Goal: Information Seeking & Learning: Learn about a topic

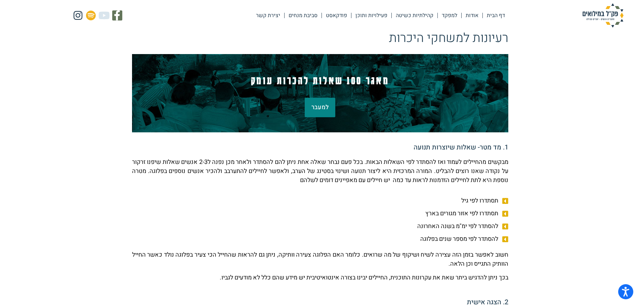
scroll to position [134, 0]
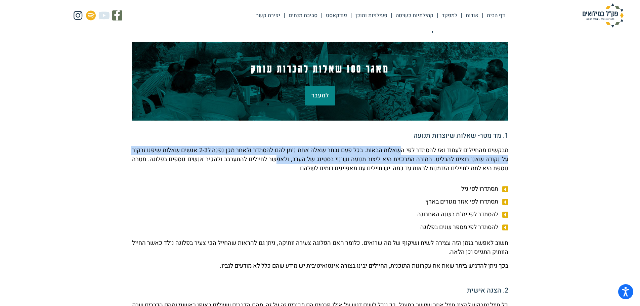
drag, startPoint x: 394, startPoint y: 153, endPoint x: 261, endPoint y: 162, distance: 133.7
click at [261, 162] on p "מבקשים מהחיילים לעמוד ואז להסתדר לפי השאלות הבאות. בכל פעם נבחר שאלה אחת ניתן ל…" at bounding box center [320, 159] width 376 height 27
click at [260, 162] on p "מבקשים מהחיילים לעמוד ואז להסתדר לפי השאלות הבאות. בכל פעם נבחר שאלה אחת ניתן ל…" at bounding box center [320, 159] width 376 height 27
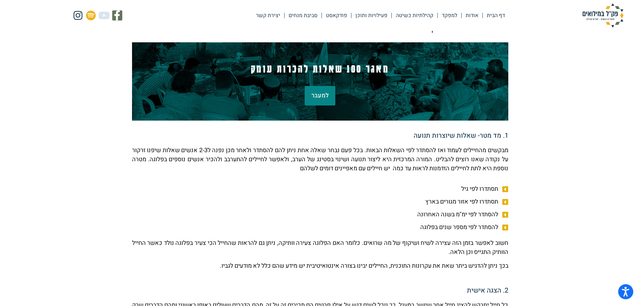
click at [249, 162] on p "מבקשים מהחיילים לעמוד ואז להסתדר לפי השאלות הבאות. בכל פעם נבחר שאלה אחת ניתן ל…" at bounding box center [320, 159] width 376 height 27
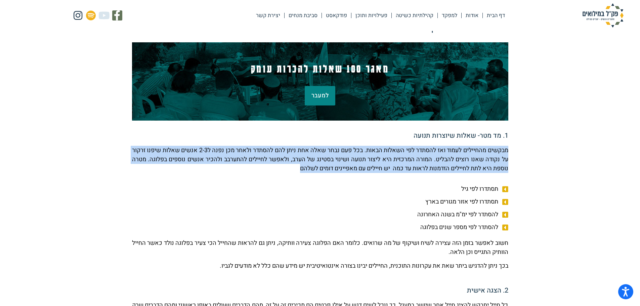
drag, startPoint x: 235, startPoint y: 167, endPoint x: 329, endPoint y: 140, distance: 97.7
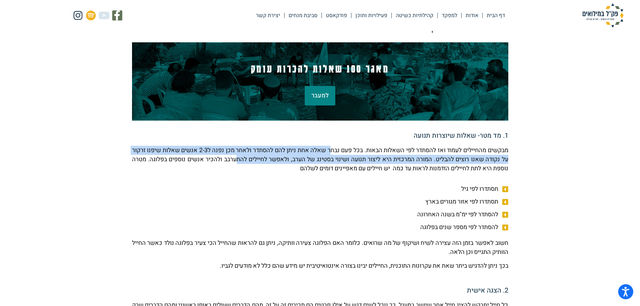
drag, startPoint x: 321, startPoint y: 147, endPoint x: 221, endPoint y: 155, distance: 99.7
click at [222, 155] on p "מבקשים מהחיילים לעמוד ואז להסתדר לפי השאלות הבאות. בכל פעם נבחר שאלה אחת ניתן ל…" at bounding box center [320, 159] width 376 height 27
click at [220, 154] on p "מבקשים מהחיילים לעמוד ואז להסתדר לפי השאלות הבאות. בכל פעם נבחר שאלה אחת ניתן ל…" at bounding box center [320, 159] width 376 height 27
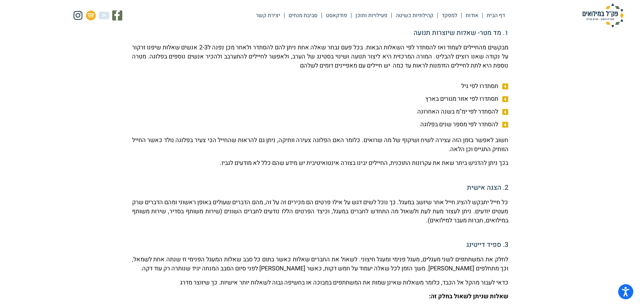
scroll to position [269, 0]
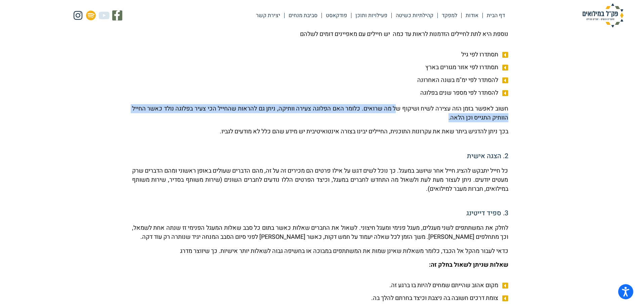
drag, startPoint x: 381, startPoint y: 119, endPoint x: 389, endPoint y: 109, distance: 12.4
click at [389, 109] on p "חשוב לאפשר בזמן הזה עצירה לשיח ושיקוף של מה שרואים. כלומר האם הפלוגה צעירה וותי…" at bounding box center [320, 113] width 376 height 18
click at [389, 110] on p "חשוב לאפשר בזמן הזה עצירה לשיח ושיקוף של מה שרואים. כלומר האם הפלוגה צעירה וותי…" at bounding box center [320, 113] width 376 height 18
click at [386, 113] on p "חשוב לאפשר בזמן הזה עצירה לשיח ושיקוף של מה שרואים. כלומר האם הפלוגה צעירה וותי…" at bounding box center [320, 113] width 376 height 18
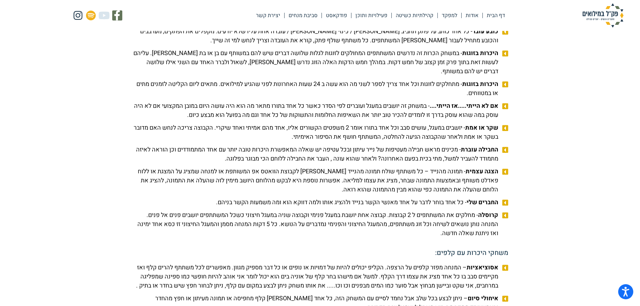
scroll to position [706, 0]
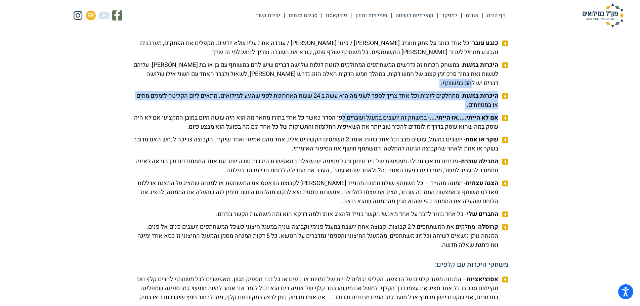
drag, startPoint x: 346, startPoint y: 114, endPoint x: 379, endPoint y: 91, distance: 40.4
click at [377, 90] on ul "כובע עובר - כל אחד כותב על פתק תחביב [PERSON_NAME] / כינוי [PERSON_NAME] / עובד…" at bounding box center [320, 144] width 376 height 211
click at [380, 88] on span "היכרות בזוגות - במשחק הכרות זה נדרשים המשתתפים המחולקים לזוגות לגלות שלושה דברי…" at bounding box center [316, 73] width 368 height 27
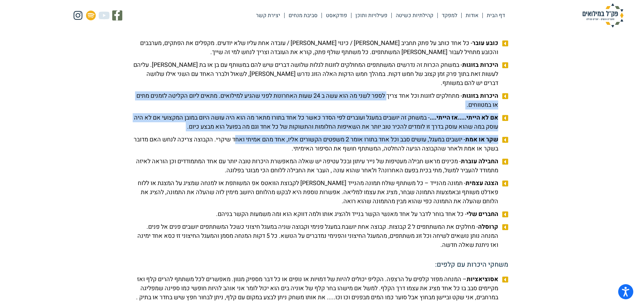
drag, startPoint x: 386, startPoint y: 100, endPoint x: 231, endPoint y: 151, distance: 163.7
click at [231, 151] on ul "כובע עובר - כל אחד כותב על פתק תחביב [PERSON_NAME] / כינוי [PERSON_NAME] / עובד…" at bounding box center [320, 144] width 376 height 211
click at [230, 151] on span "שקר או אמת - יושבים במעגל, עושים סבב וכל אחד בתורו אומר 2 משפטים הקשורים אליו, …" at bounding box center [316, 144] width 368 height 18
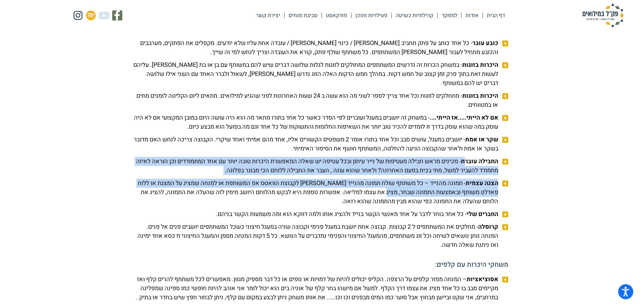
drag, startPoint x: 463, startPoint y: 169, endPoint x: 374, endPoint y: 204, distance: 95.2
click at [375, 204] on ul "כובע עובר - כל אחד כותב על פתק תחביב [PERSON_NAME] / כינוי [PERSON_NAME] / עובד…" at bounding box center [320, 144] width 376 height 211
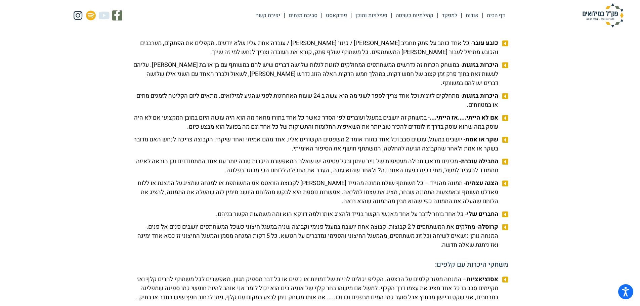
click at [361, 205] on span "הצגה עצמית - תמונה מהנייד – כל משתתף שולח תמונה מהנייד [PERSON_NAME] לקבוצת הוו…" at bounding box center [316, 192] width 368 height 27
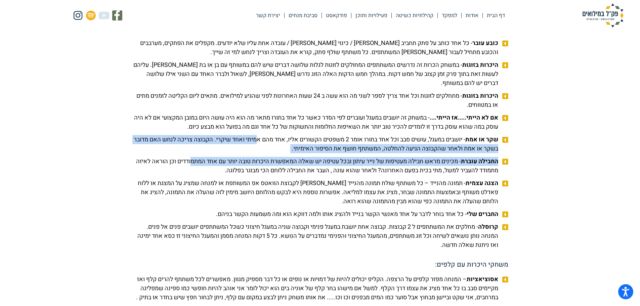
drag, startPoint x: 187, startPoint y: 174, endPoint x: 256, endPoint y: 152, distance: 72.1
click at [255, 152] on ul "כובע עובר - כל אחד כותב על פתק תחביב [PERSON_NAME] / כינוי [PERSON_NAME] / עובד…" at bounding box center [320, 144] width 376 height 211
click at [256, 151] on span "שקר או אמת - יושבים במעגל, עושים סבב וכל אחד בתורו אומר 2 משפטים הקשורים אליו, …" at bounding box center [316, 144] width 368 height 18
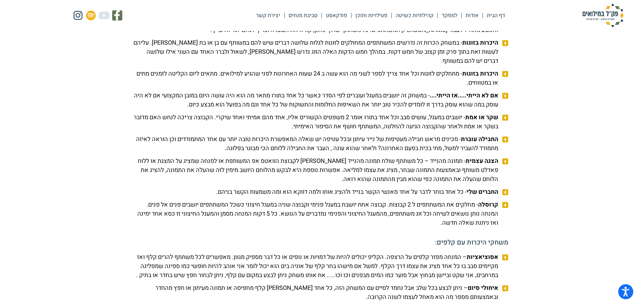
scroll to position [739, 0]
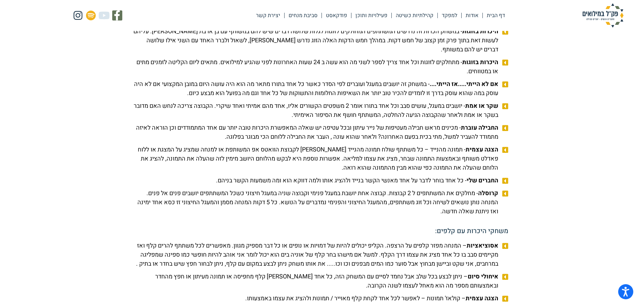
click at [372, 216] on span "קרוסלה - מחלקים את המשתתפים ל 2 קבוצות. קבוצה אחת יושבת במעגל פנימי וקבוצה שניה…" at bounding box center [316, 202] width 368 height 27
click at [371, 216] on span "קרוסלה - מחלקים את המשתתפים ל 2 קבוצות. קבוצה אחת יושבת במעגל פנימי וקבוצה שניה…" at bounding box center [316, 202] width 368 height 27
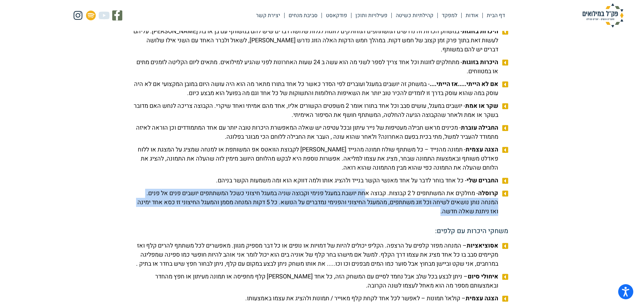
drag, startPoint x: 371, startPoint y: 217, endPoint x: 365, endPoint y: 203, distance: 15.4
click at [365, 203] on span "קרוסלה - מחלקים את המשתתפים ל 2 קבוצות. קבוצה אחת יושבת במעגל פנימי וקבוצה שניה…" at bounding box center [316, 202] width 368 height 27
click at [365, 202] on span "קרוסלה - מחלקים את המשתתפים ל 2 קבוצות. קבוצה אחת יושבת במעגל פנימי וקבוצה שניה…" at bounding box center [316, 202] width 368 height 27
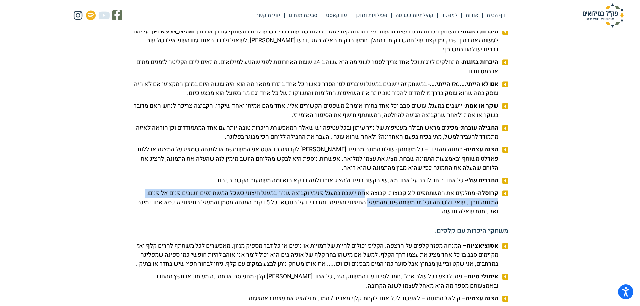
drag, startPoint x: 365, startPoint y: 202, endPoint x: 368, endPoint y: 215, distance: 13.4
click at [368, 215] on span "קרוסלה - מחלקים את המשתתפים ל 2 קבוצות. קבוצה אחת יושבת במעגל פנימי וקבוצה שניה…" at bounding box center [316, 202] width 368 height 27
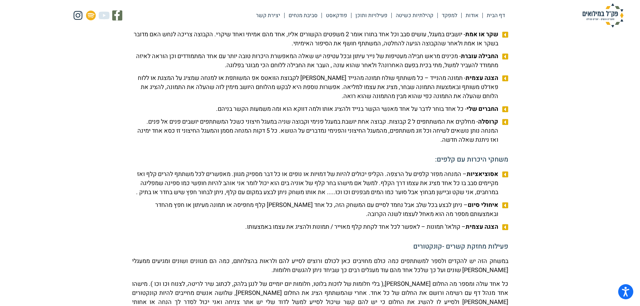
scroll to position [840, 0]
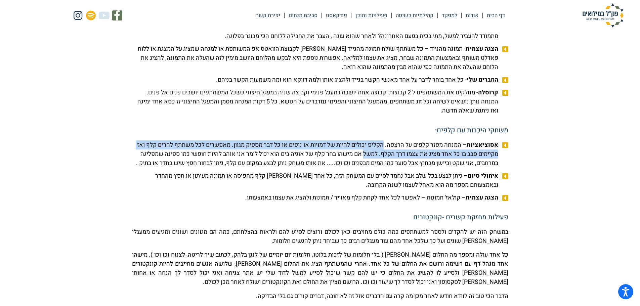
drag, startPoint x: 384, startPoint y: 158, endPoint x: 346, endPoint y: 164, distance: 38.2
click at [347, 164] on span "אסוציאציות – המנחה מפזר קלפים על הרצפה. הקליפ יכולים להיות של דמויות או נופים א…" at bounding box center [316, 153] width 368 height 27
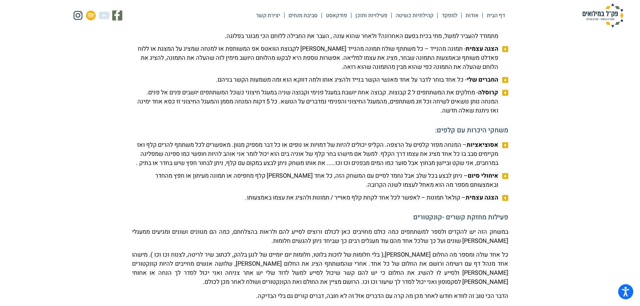
click at [275, 163] on span "אסוציאציות – המנחה מפזר קלפים על הרצפה. הקליפ יכולים להיות של דמויות או נופים א…" at bounding box center [316, 153] width 368 height 27
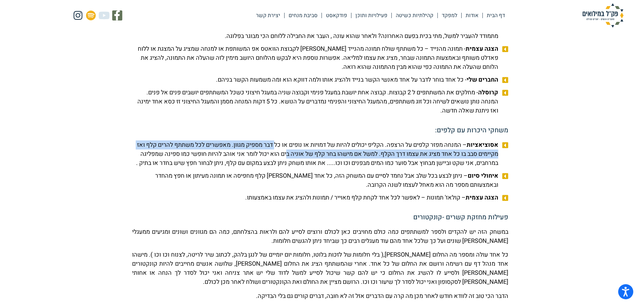
drag, startPoint x: 274, startPoint y: 166, endPoint x: 271, endPoint y: 147, distance: 19.1
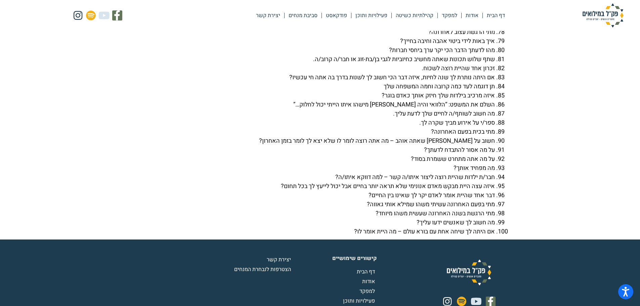
scroll to position [2385, 0]
